Goal: Information Seeking & Learning: Learn about a topic

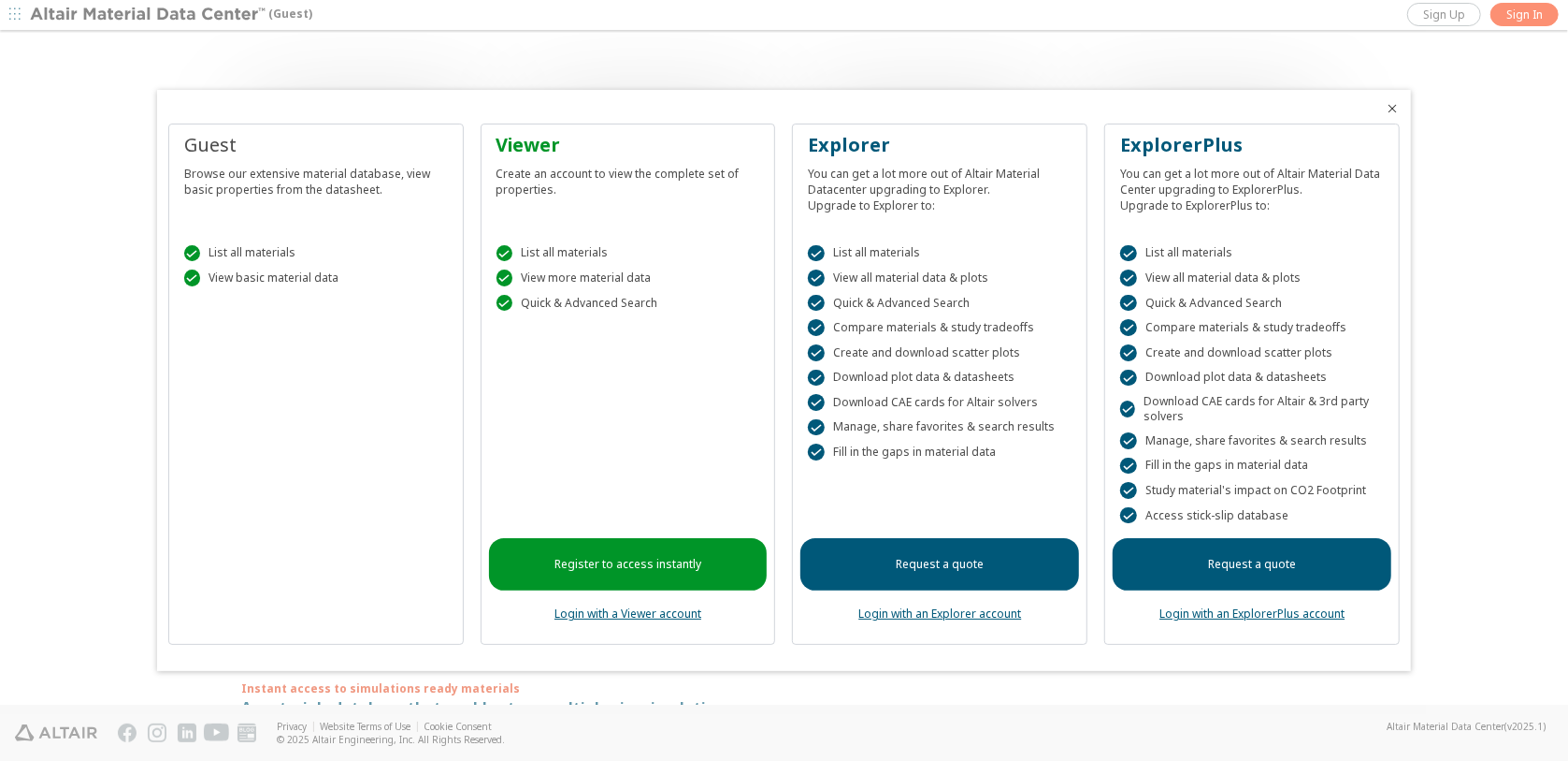
drag, startPoint x: 1149, startPoint y: 492, endPoint x: 1348, endPoint y: 490, distance: 199.0
click at [1348, 490] on div " Study material's impact on CO2 Footprint" at bounding box center [1251, 490] width 264 height 17
click at [1286, 515] on div " Access stick-slip database" at bounding box center [1251, 515] width 264 height 17
click at [1333, 503] on div " List all materials  View all material data & plots  Quick & Advanced Search…" at bounding box center [1252, 380] width 279 height 317
click at [315, 477] on div "Guest Browse our extensive material database, view basic properties from the da…" at bounding box center [316, 384] width 296 height 522
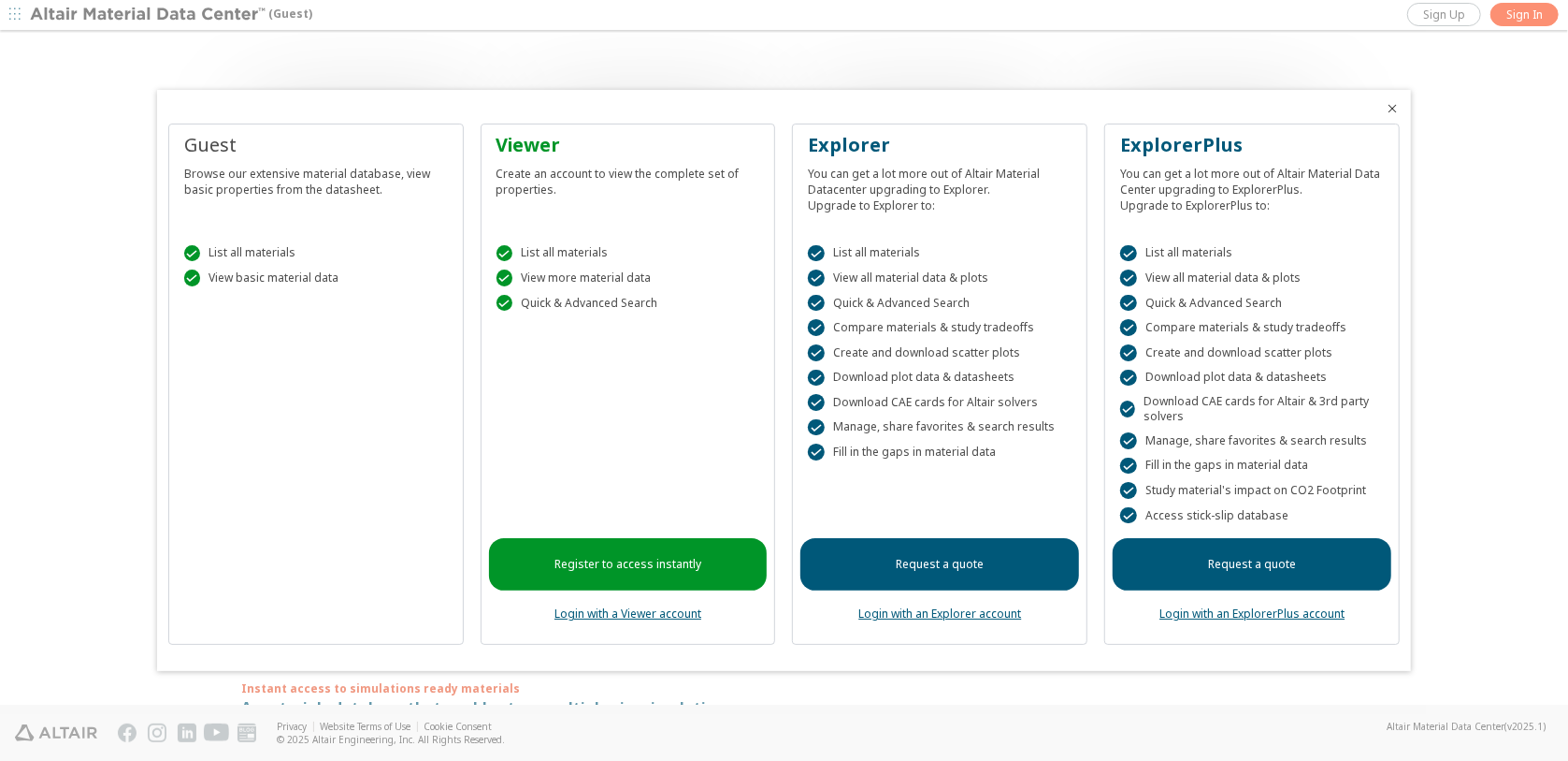
click at [271, 592] on div "Guest Browse our extensive material database, view basic properties from the da…" at bounding box center [316, 384] width 296 height 522
click at [381, 606] on div "Guest Browse our extensive material database, view basic properties from the da…" at bounding box center [316, 384] width 296 height 522
click at [1396, 109] on icon "Close" at bounding box center [1392, 108] width 15 height 15
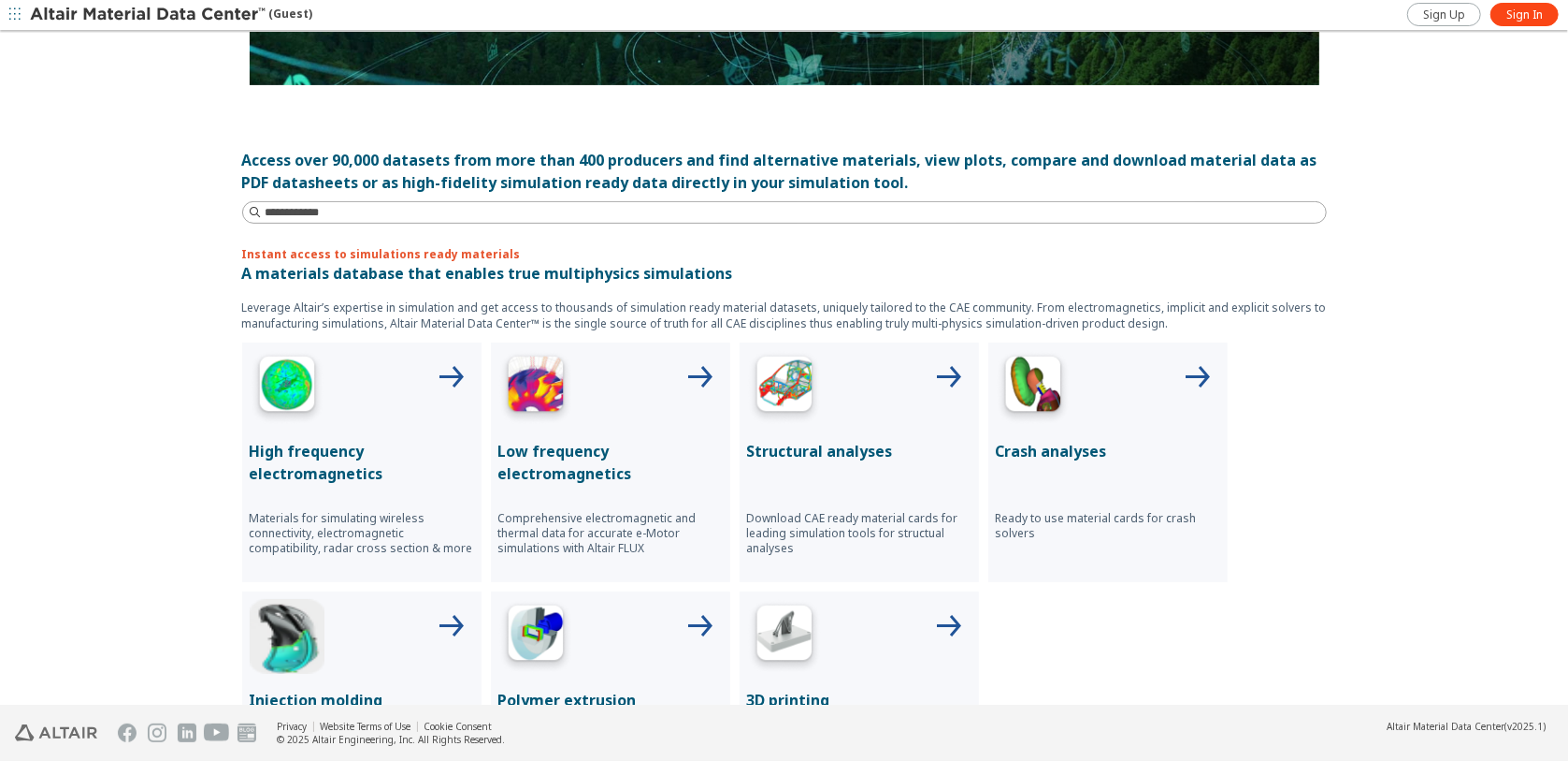
scroll to position [495, 0]
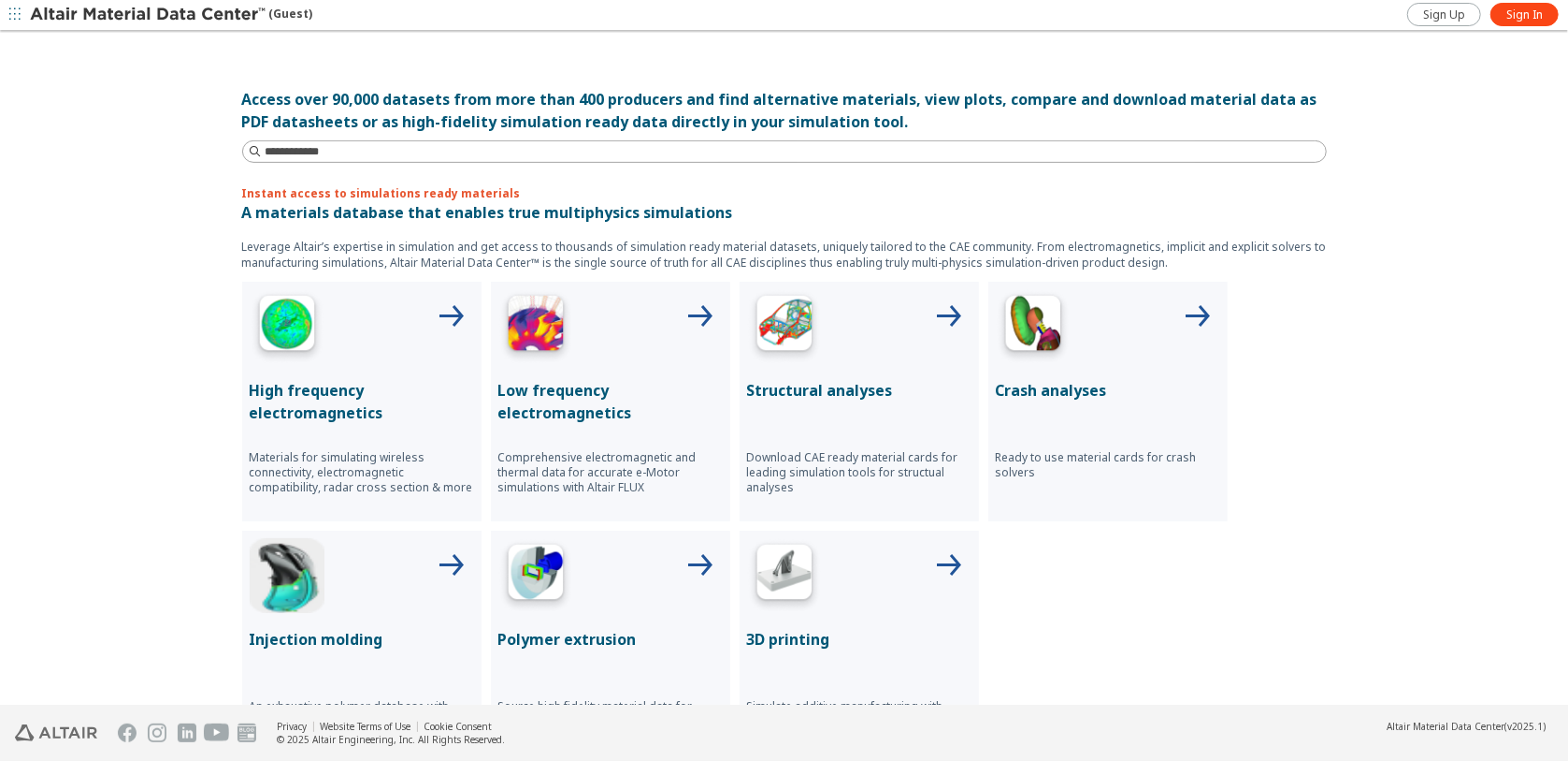
click at [1062, 380] on p "Crash analyses" at bounding box center [1107, 389] width 224 height 23
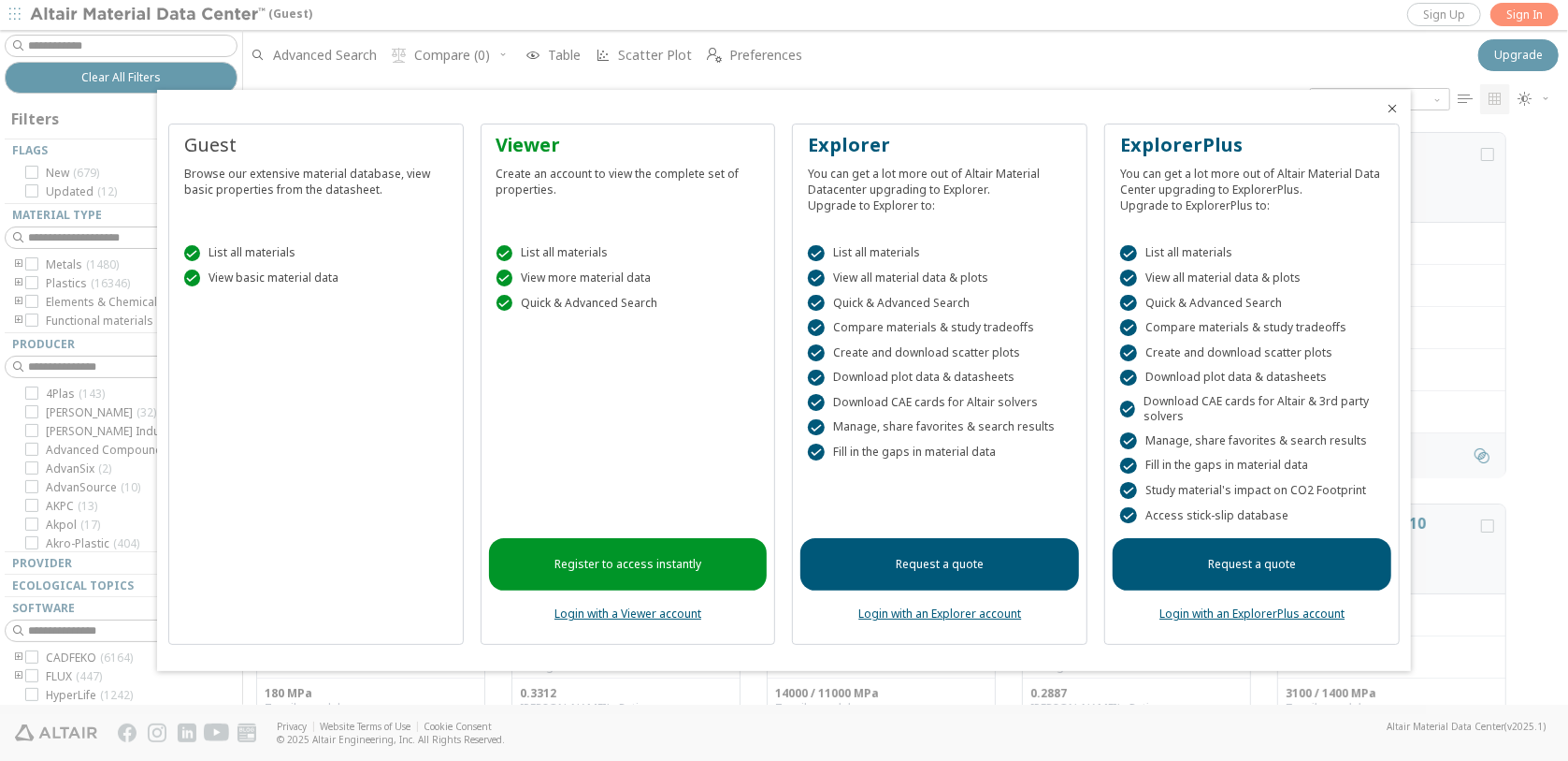
scroll to position [577, 1316]
click at [1392, 108] on icon "Close" at bounding box center [1392, 108] width 15 height 15
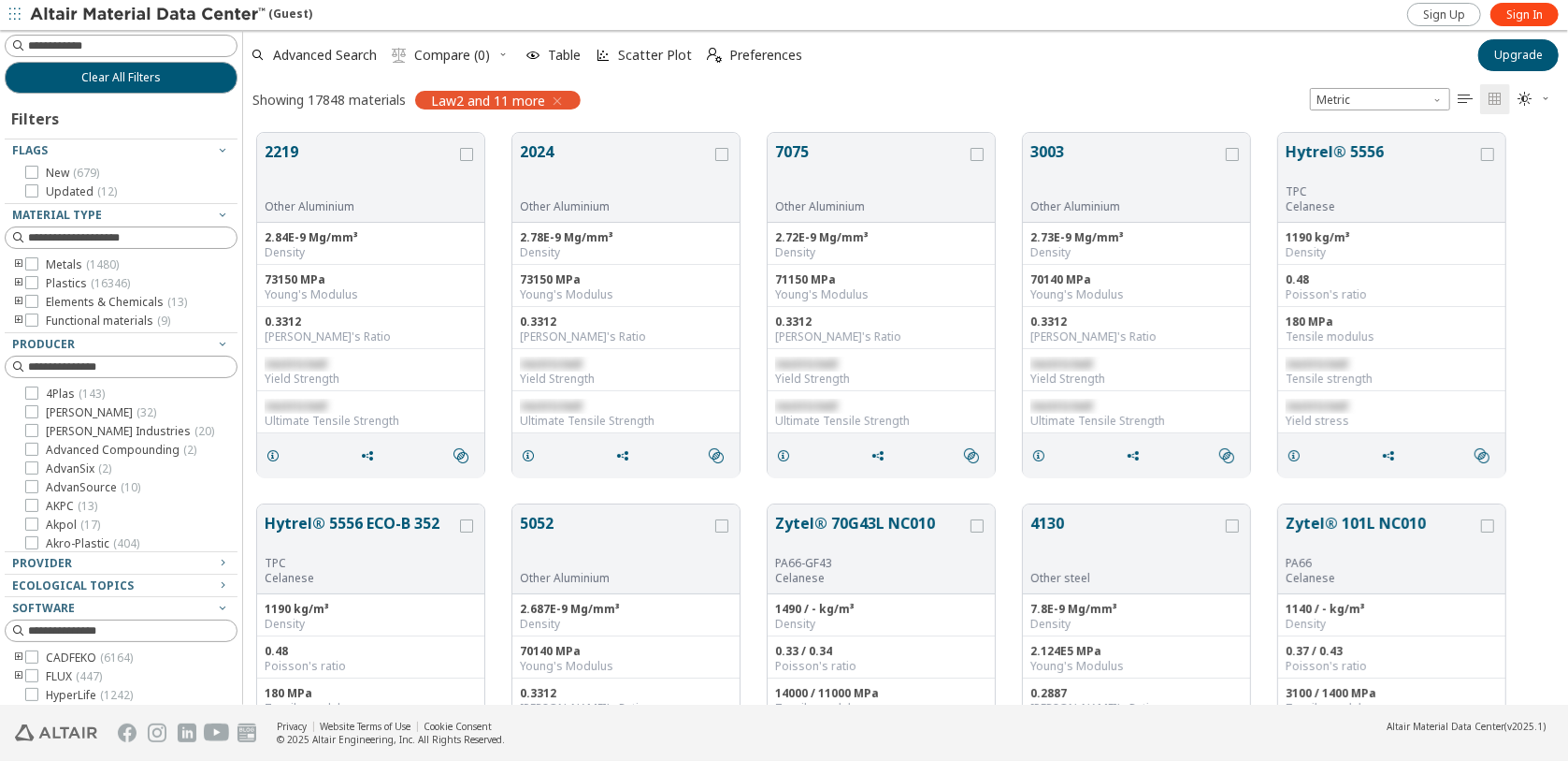
click at [19, 261] on icon "toogle group" at bounding box center [18, 264] width 13 height 15
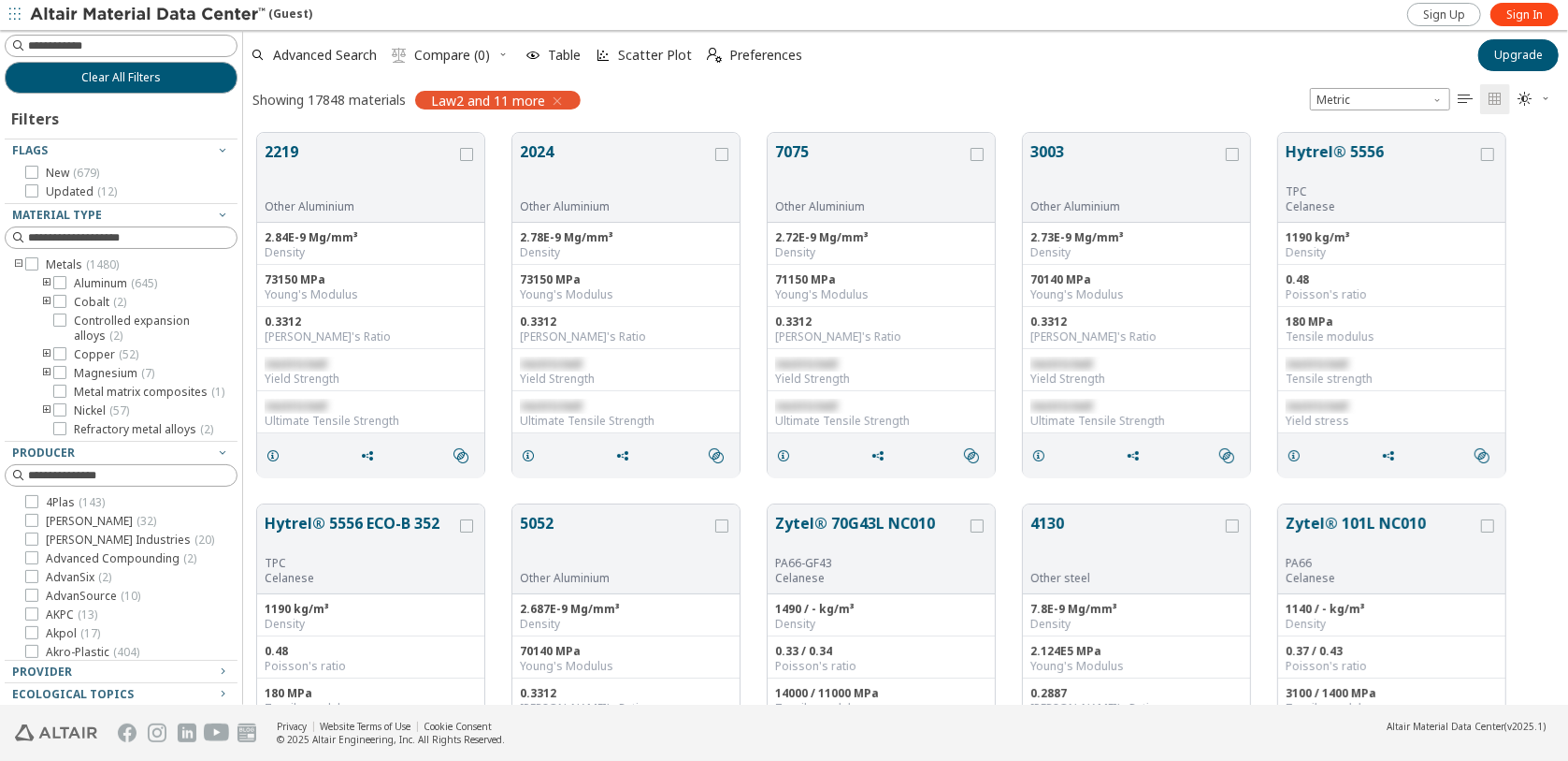
click at [46, 280] on icon "toogle group" at bounding box center [46, 283] width 13 height 15
click at [89, 350] on icon at bounding box center [88, 353] width 13 height 13
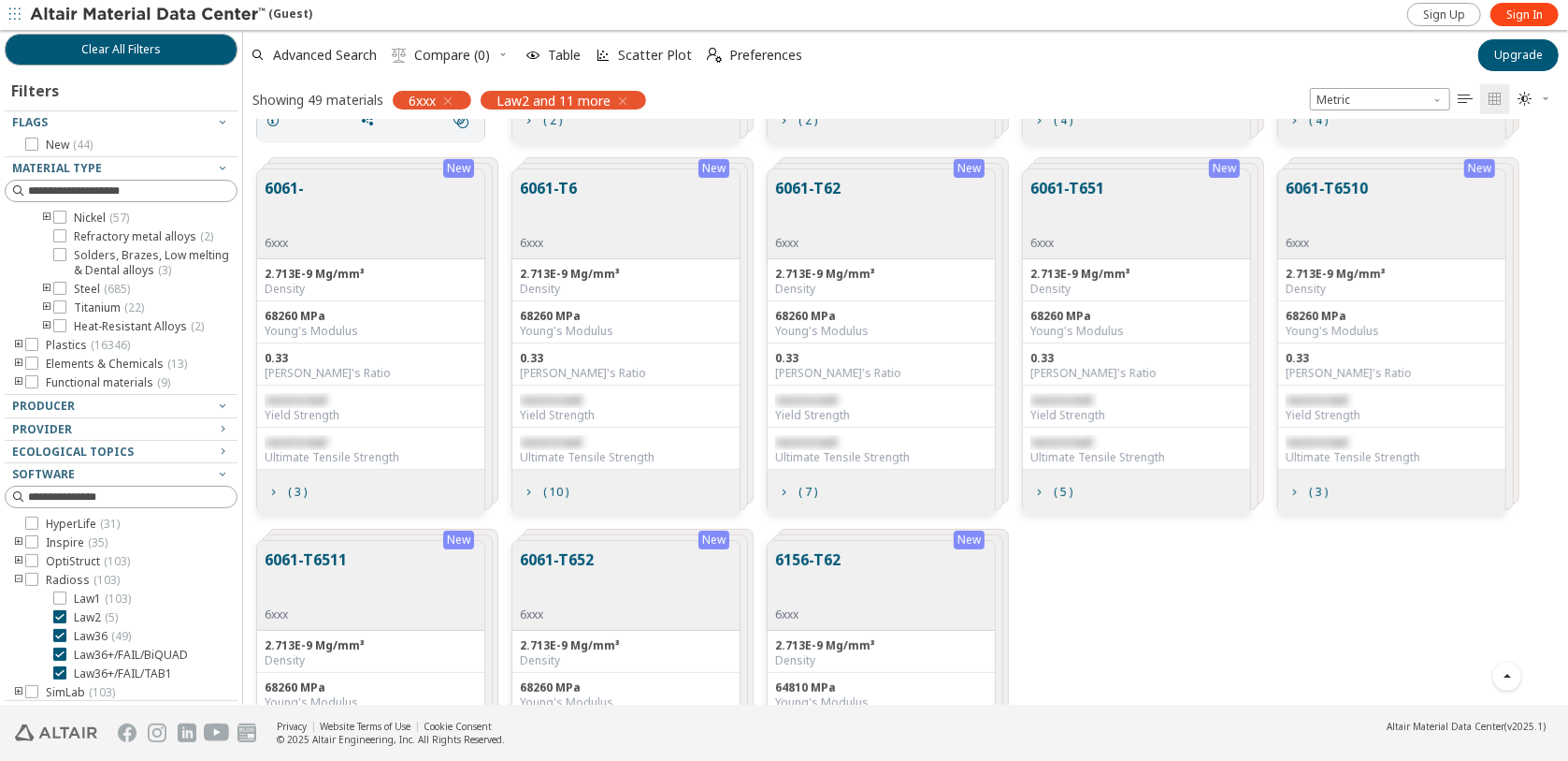
scroll to position [322, 0]
click at [19, 342] on icon "toogle group" at bounding box center [18, 345] width 13 height 15
click at [45, 353] on icon "toogle group" at bounding box center [46, 345] width 13 height 15
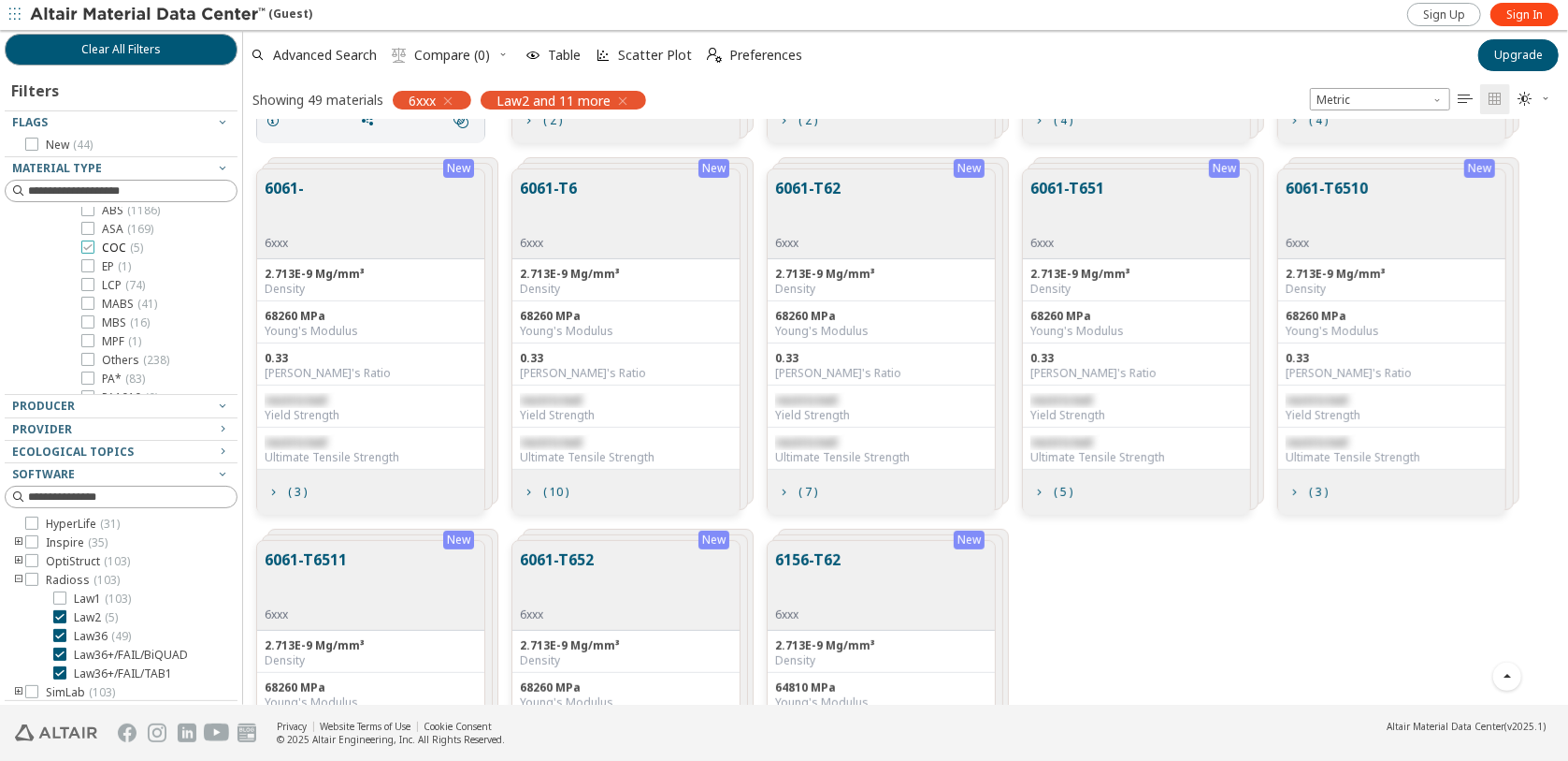
scroll to position [432, 0]
click at [118, 235] on span "ABS ( 1186 )" at bounding box center [130, 227] width 58 height 15
